Goal: Task Accomplishment & Management: Manage account settings

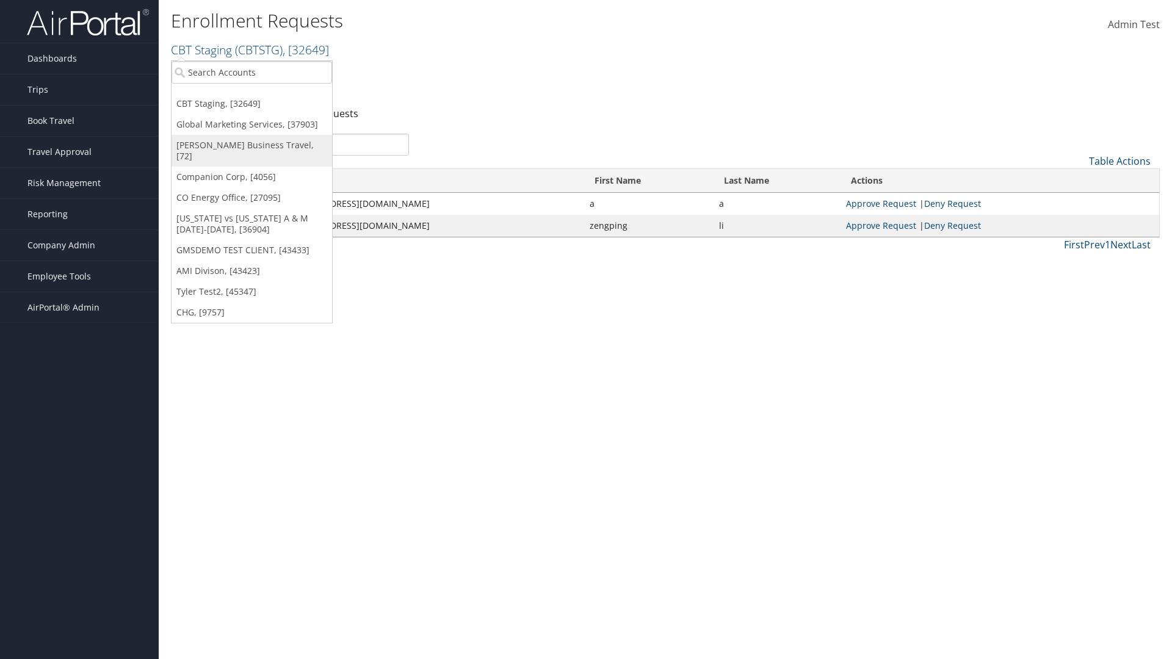
click at [251, 145] on link "[PERSON_NAME] Business Travel, [72]" at bounding box center [251, 151] width 161 height 32
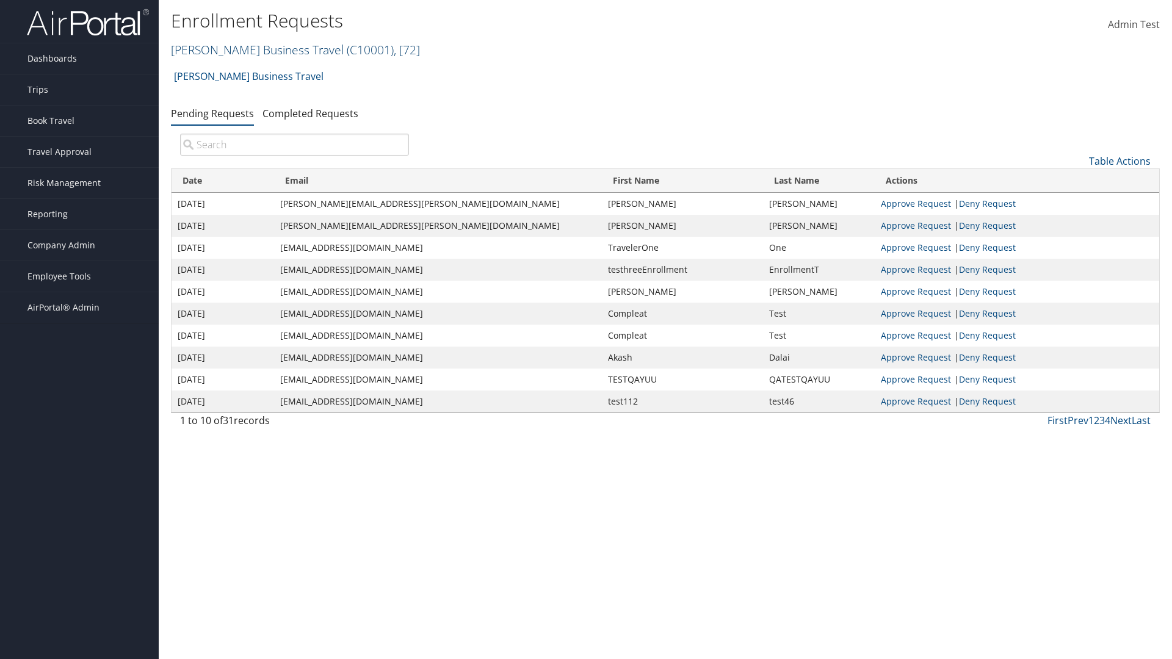
click at [251, 49] on link "Christopherson Business Travel ( C10001 ) , [ 72 ]" at bounding box center [295, 50] width 249 height 16
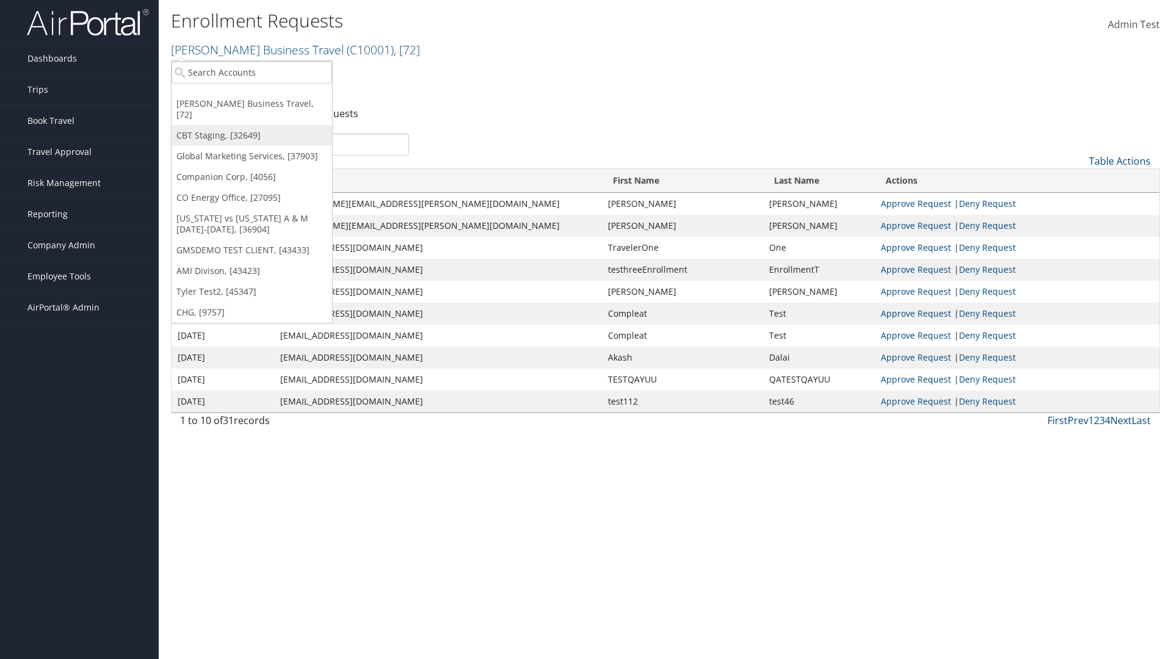
click at [251, 125] on link "CBT Staging, [32649]" at bounding box center [251, 135] width 161 height 21
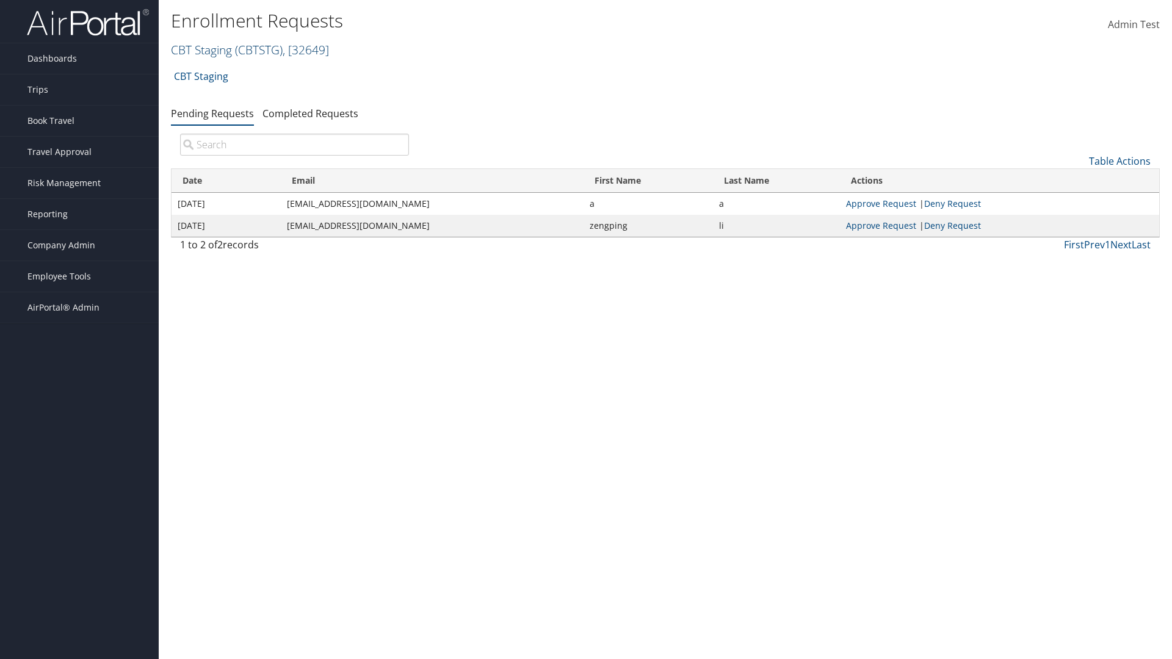
click at [201, 49] on link "CBT Staging ( CBTSTG ) , [ 32649 ]" at bounding box center [250, 50] width 158 height 16
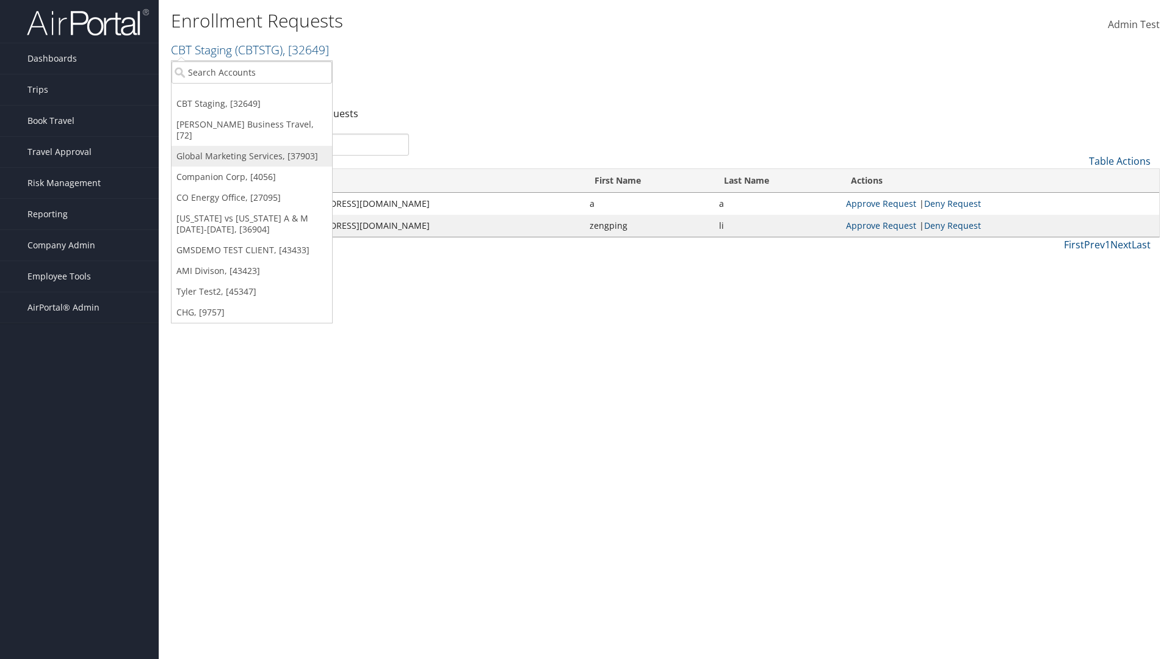
click at [251, 146] on link "Global Marketing Services, [37903]" at bounding box center [251, 156] width 161 height 21
